Goal: Entertainment & Leisure: Consume media (video, audio)

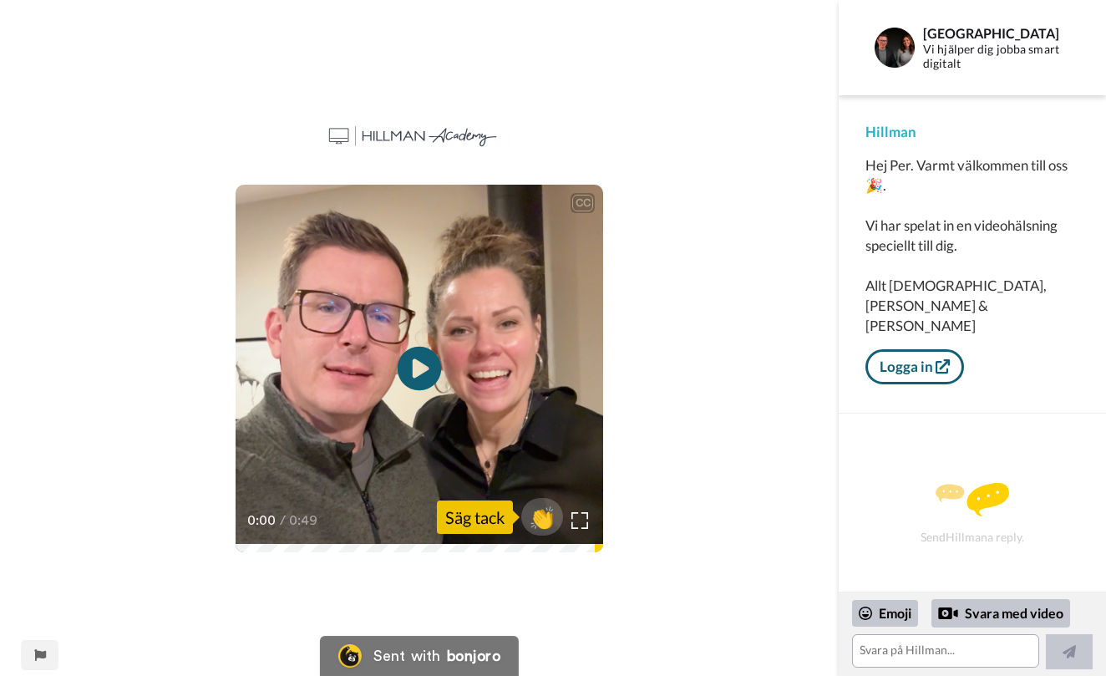
click at [419, 361] on icon "Play/Pause" at bounding box center [420, 368] width 44 height 79
click at [580, 204] on div "CC" at bounding box center [582, 203] width 21 height 17
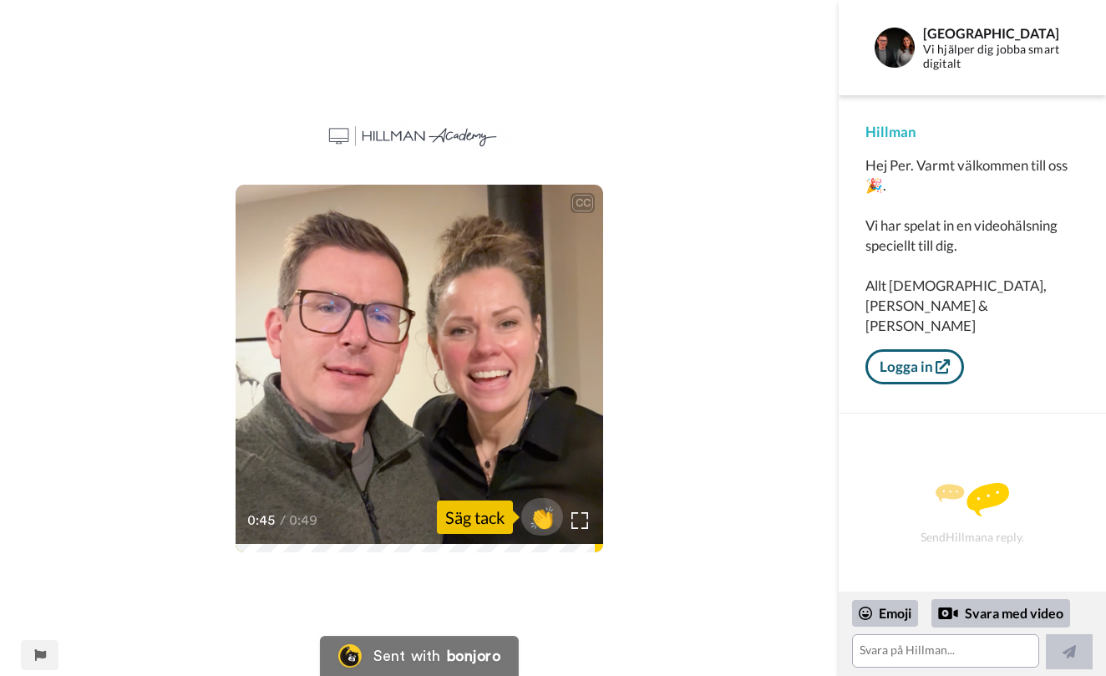
click at [674, 302] on div "CC Play/Pause Varmt välkommen och så får vi pass på önsken trevlig helg också. …" at bounding box center [419, 348] width 839 height 458
click at [419, 363] on icon "Play/Pause" at bounding box center [420, 368] width 44 height 79
click at [305, 427] on video at bounding box center [420, 369] width 368 height 368
drag, startPoint x: 297, startPoint y: 543, endPoint x: 227, endPoint y: 546, distance: 69.4
click at [227, 546] on div "CC Play/Pause Vi vill skicka en personlig hälsning till ärenden - -så du ska kä…" at bounding box center [419, 348] width 839 height 458
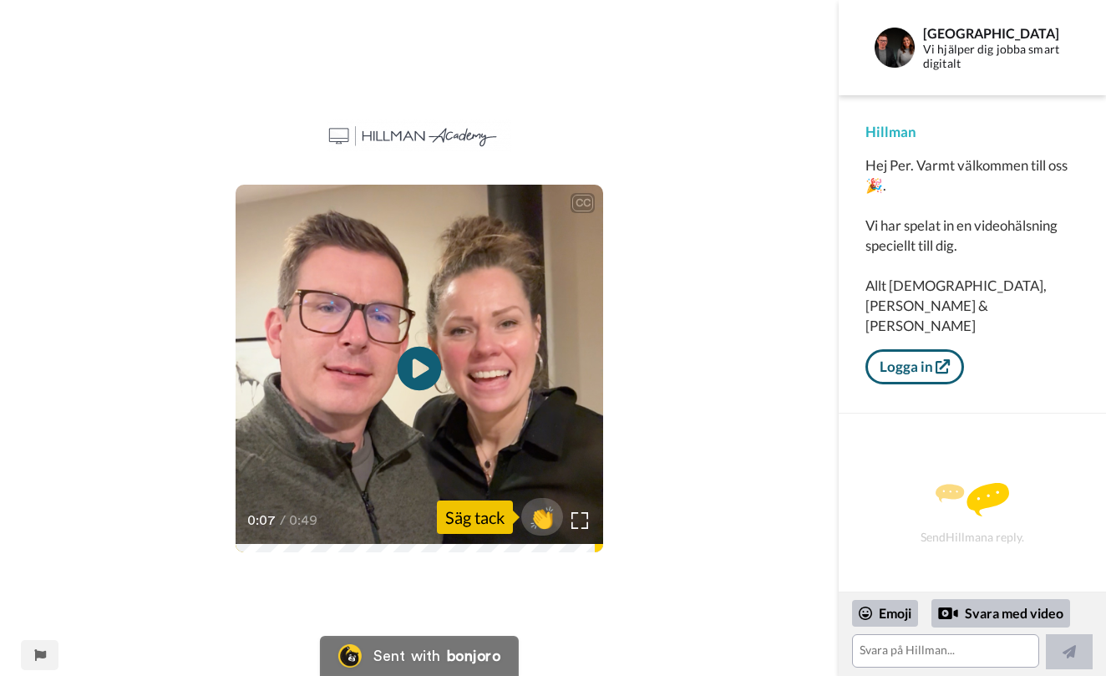
click at [416, 370] on icon "Play/Pause" at bounding box center [420, 368] width 44 height 79
click at [543, 514] on span "👏" at bounding box center [542, 517] width 53 height 33
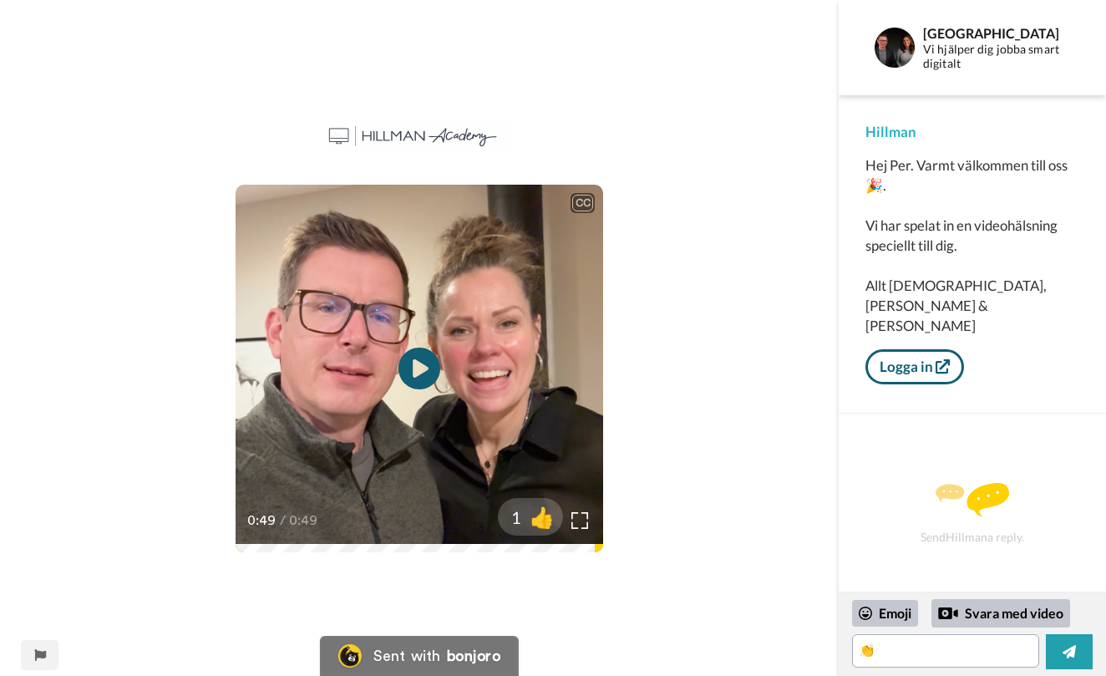
click at [578, 199] on div "CC" at bounding box center [582, 203] width 21 height 17
click at [453, 654] on div "bonjoro" at bounding box center [473, 655] width 53 height 15
